Goal: Navigation & Orientation: Find specific page/section

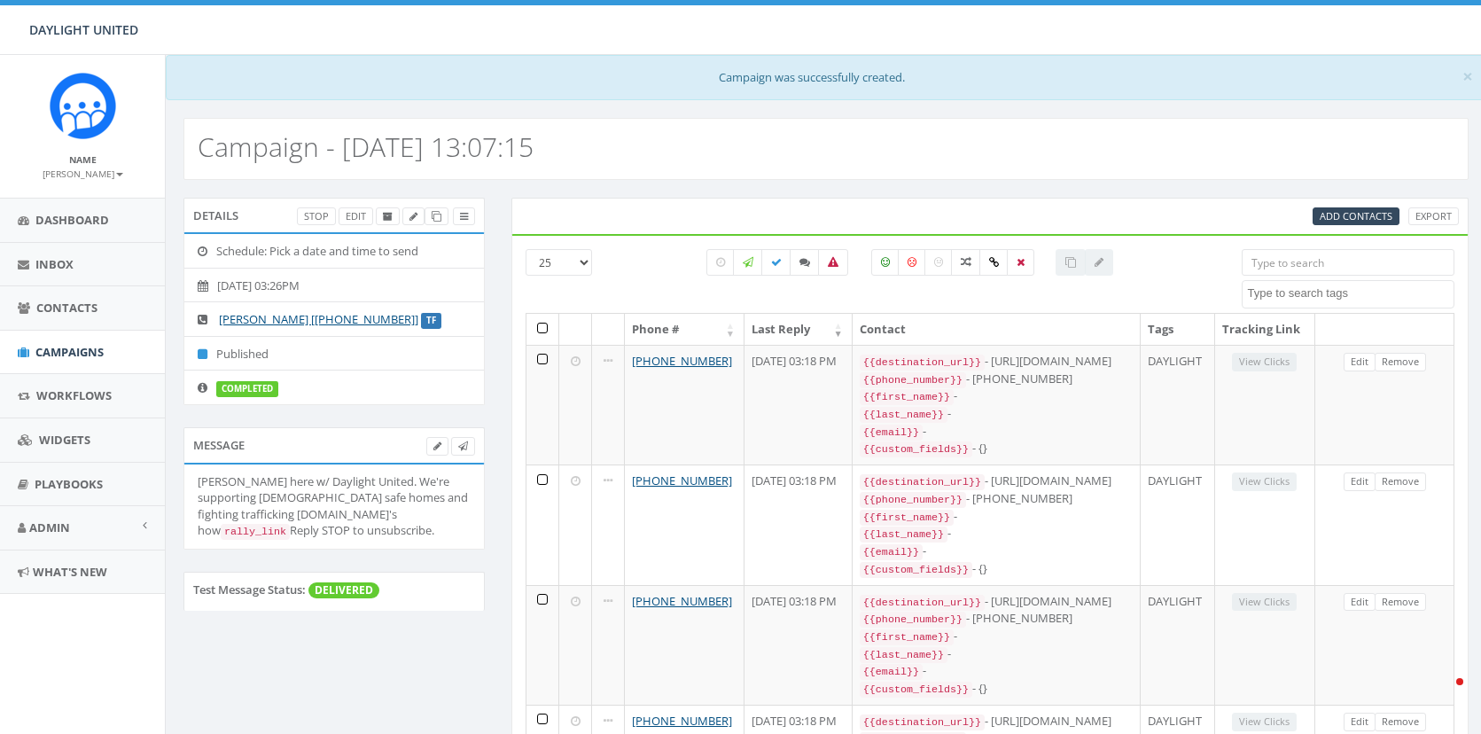
select select
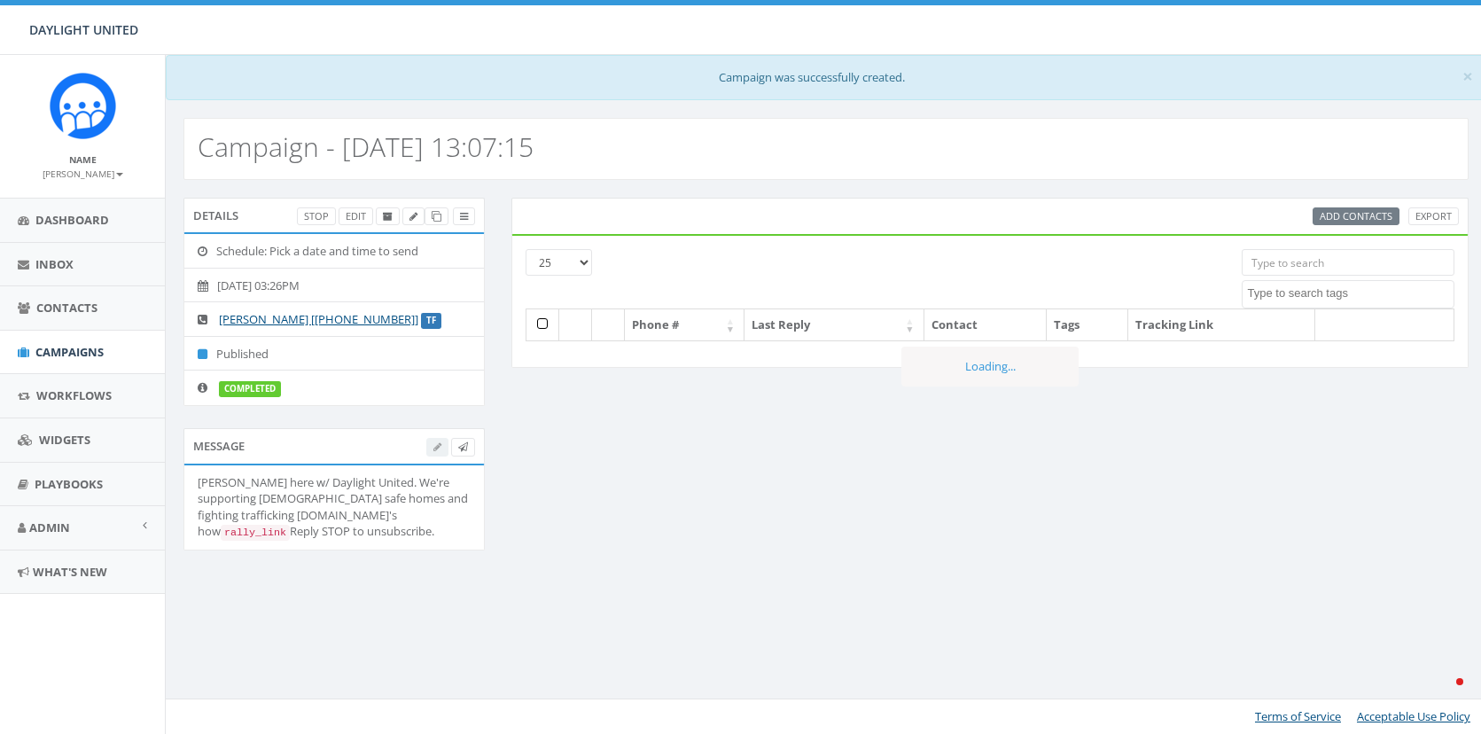
select select
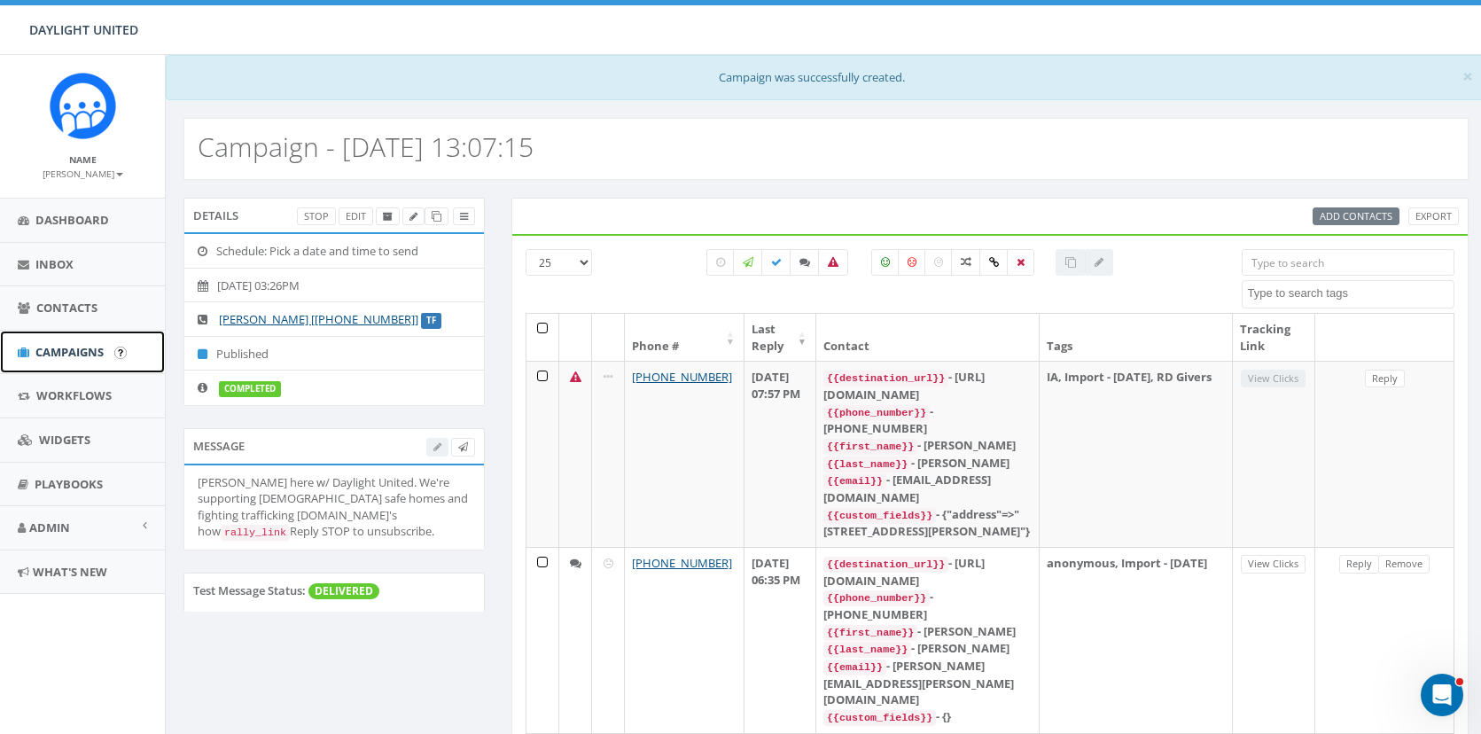
click at [70, 348] on span "Campaigns" at bounding box center [69, 352] width 68 height 16
